Goal: Find specific page/section: Find specific page/section

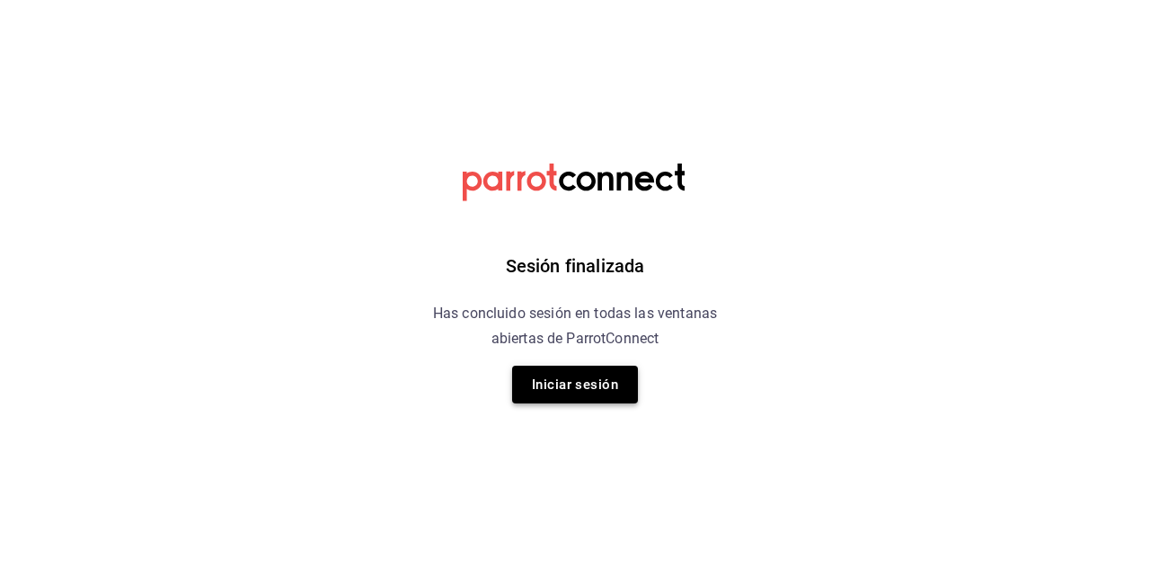
click at [554, 394] on button "Iniciar sesión" at bounding box center [575, 385] width 126 height 38
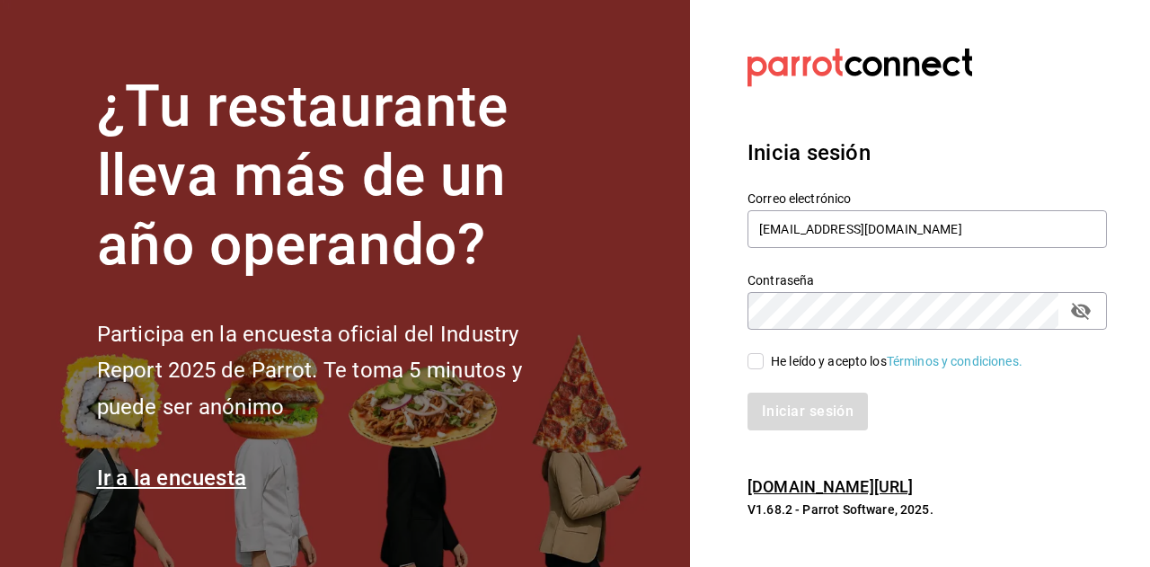
click at [762, 359] on input "He leído y acepto los Términos y condiciones." at bounding box center [756, 361] width 16 height 16
checkbox input "true"
click at [800, 411] on button "Iniciar sesión" at bounding box center [809, 412] width 122 height 38
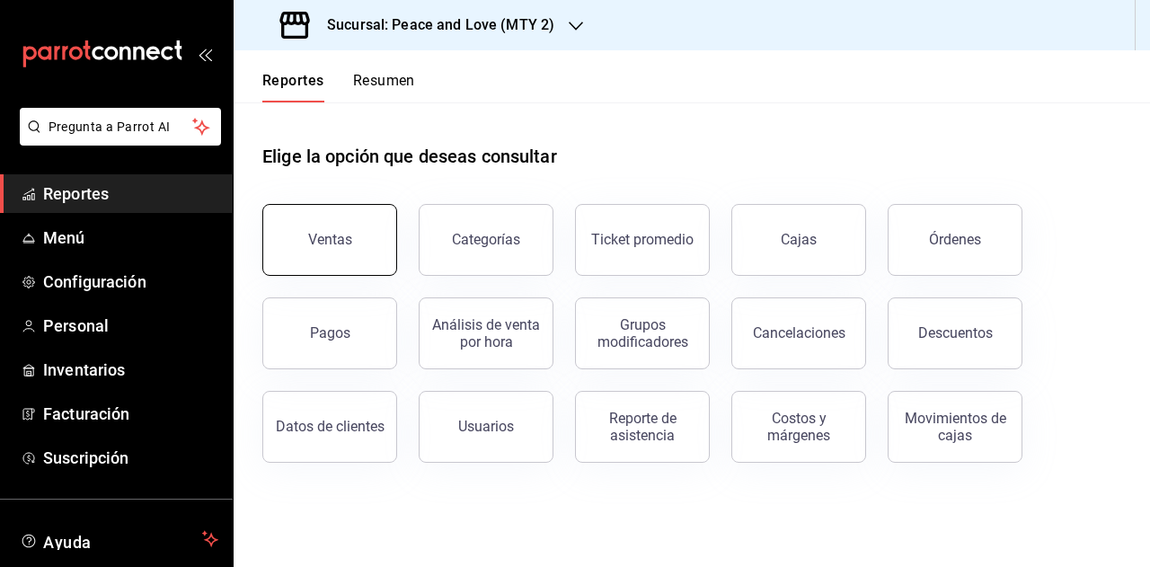
click at [334, 267] on button "Ventas" at bounding box center [329, 240] width 135 height 72
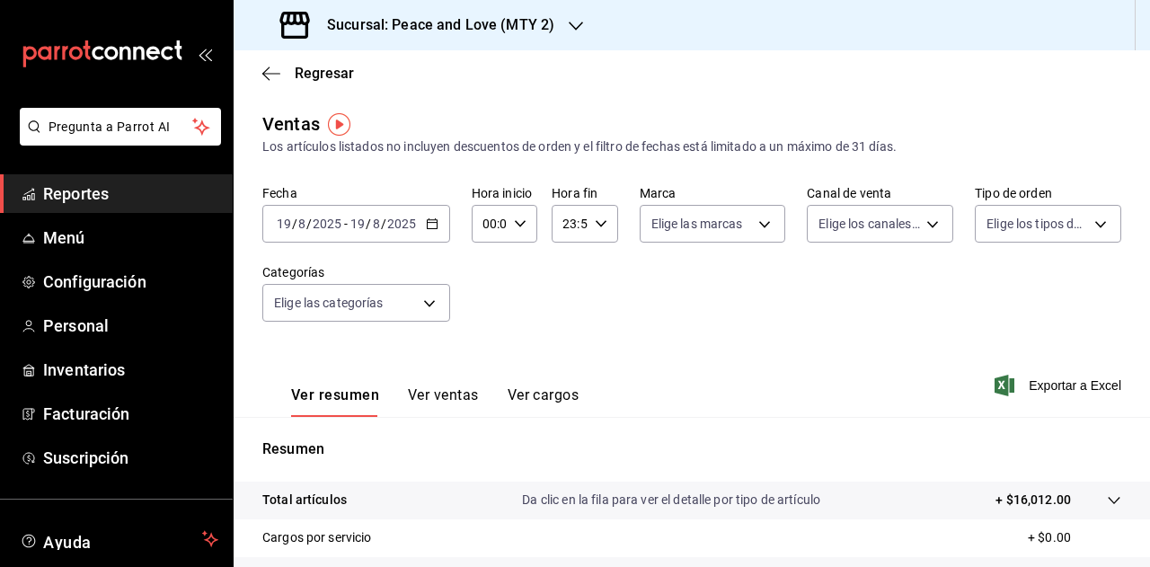
click at [564, 31] on div "Sucursal: Peace and Love (MTY 2)" at bounding box center [419, 25] width 342 height 50
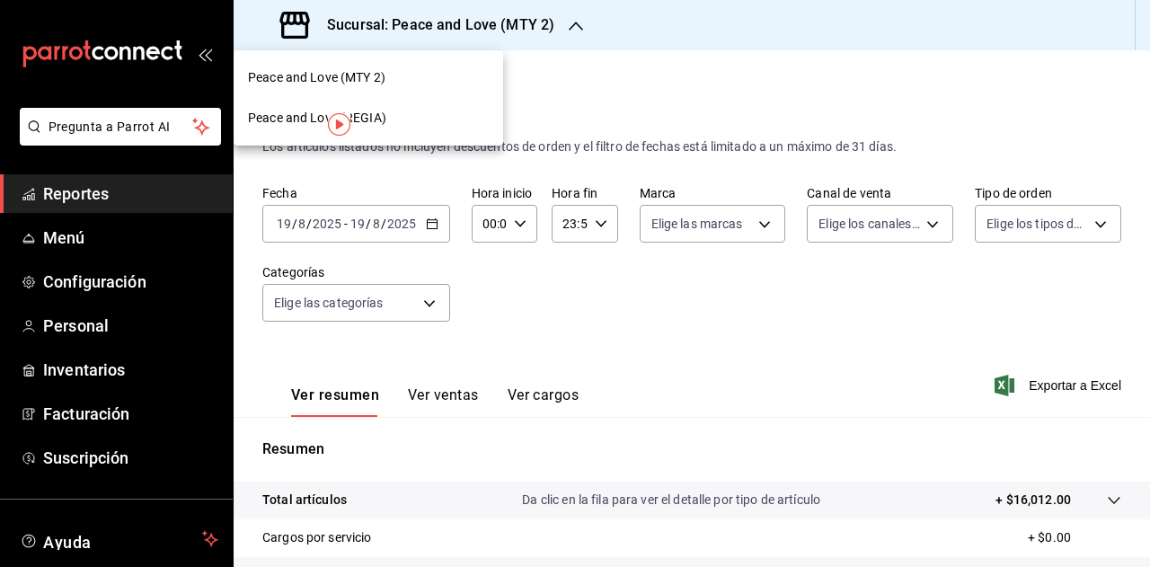
click at [380, 121] on span "Peace and Love (REGIA)" at bounding box center [317, 118] width 138 height 19
